Goal: Book appointment/travel/reservation

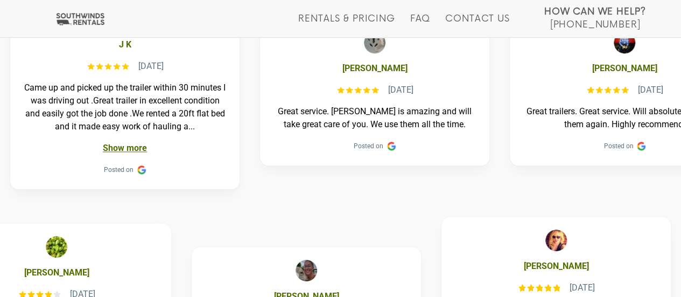
scroll to position [511, 0]
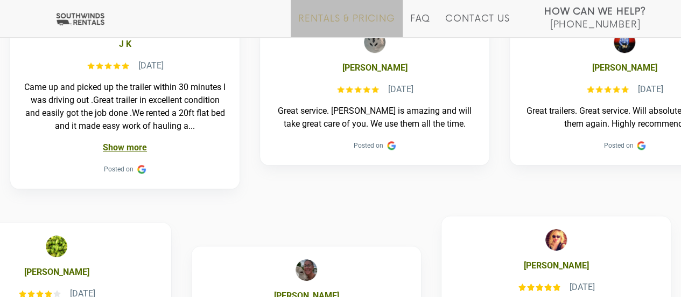
click at [365, 21] on link "Rentals & Pricing" at bounding box center [346, 25] width 96 height 24
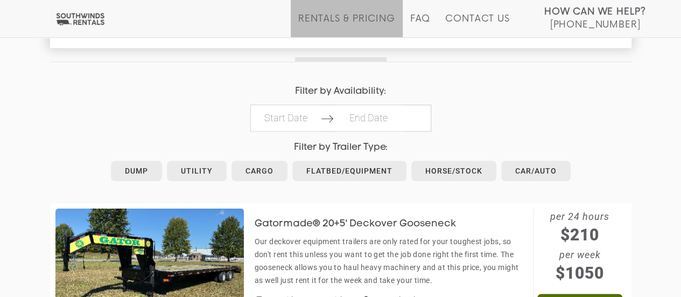
scroll to position [490, 0]
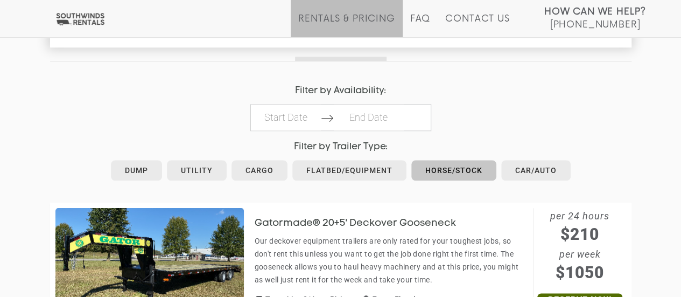
click at [445, 174] on link "Horse/Stock" at bounding box center [453, 170] width 85 height 20
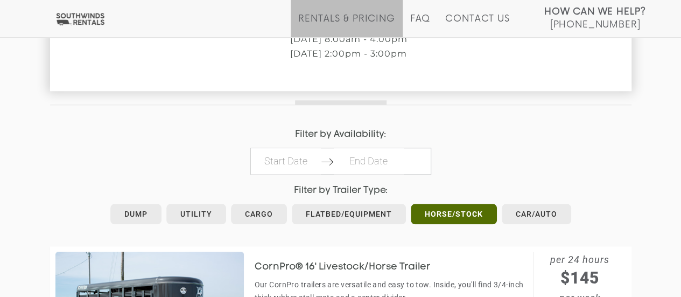
scroll to position [485, 0]
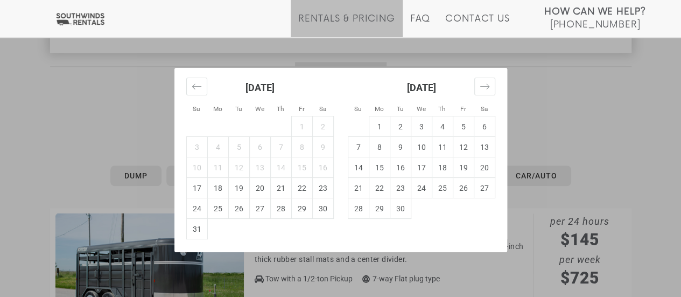
click at [301, 192] on td "22" at bounding box center [301, 188] width 21 height 20
type input "[DATE]"
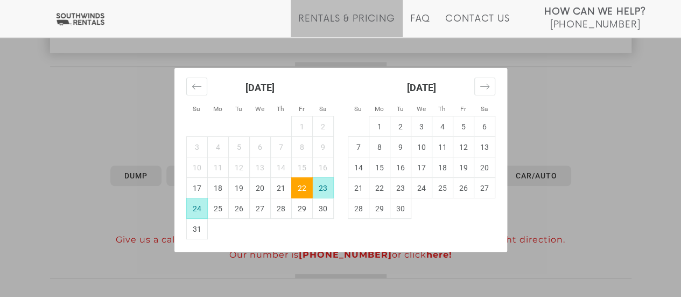
click at [193, 209] on td "24" at bounding box center [196, 208] width 21 height 20
type input "[DATE]"
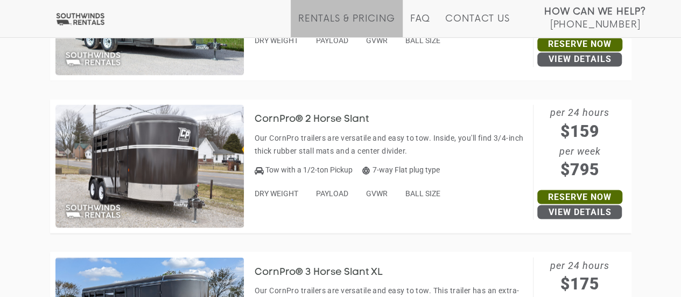
scroll to position [889, 0]
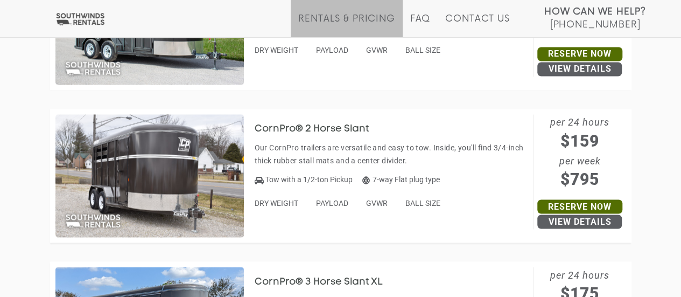
click at [345, 127] on h3 "CornPro® 2 Horse Slant" at bounding box center [320, 129] width 130 height 11
